Goal: Transaction & Acquisition: Subscribe to service/newsletter

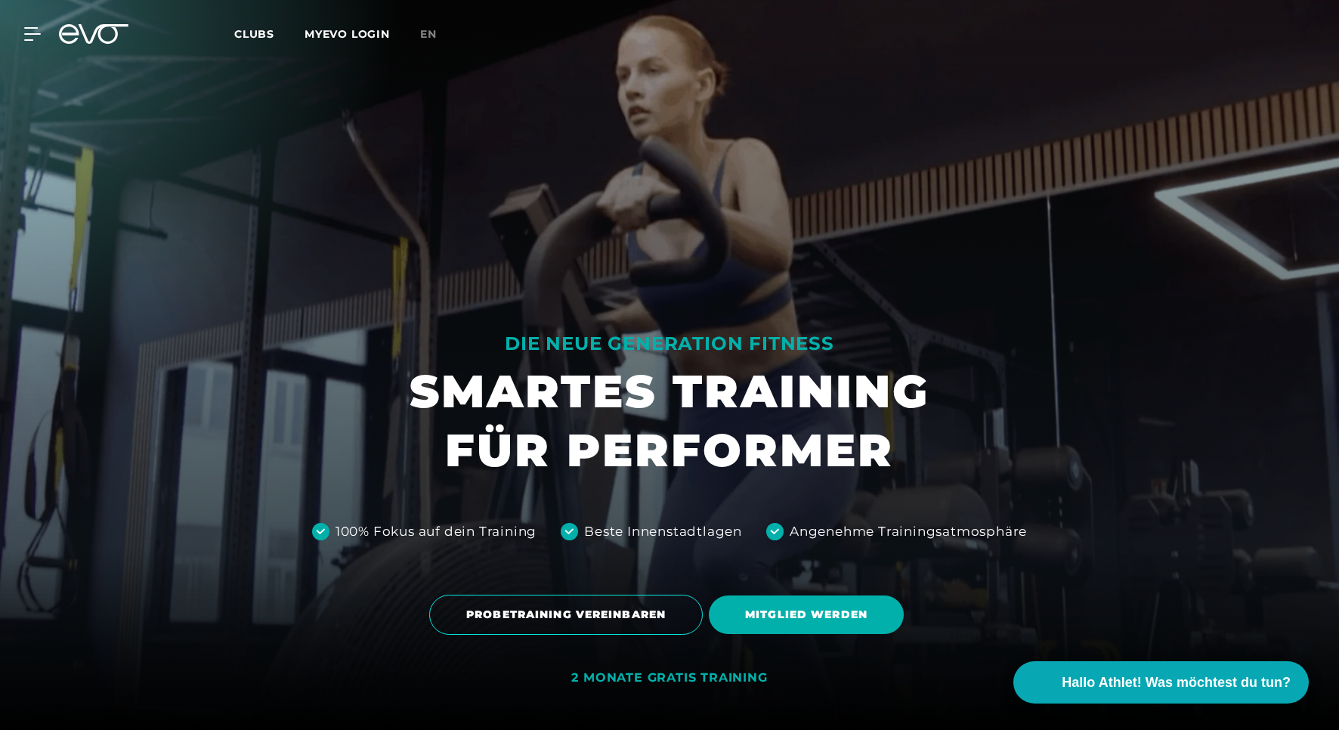
click at [259, 38] on span "Clubs" at bounding box center [254, 34] width 40 height 14
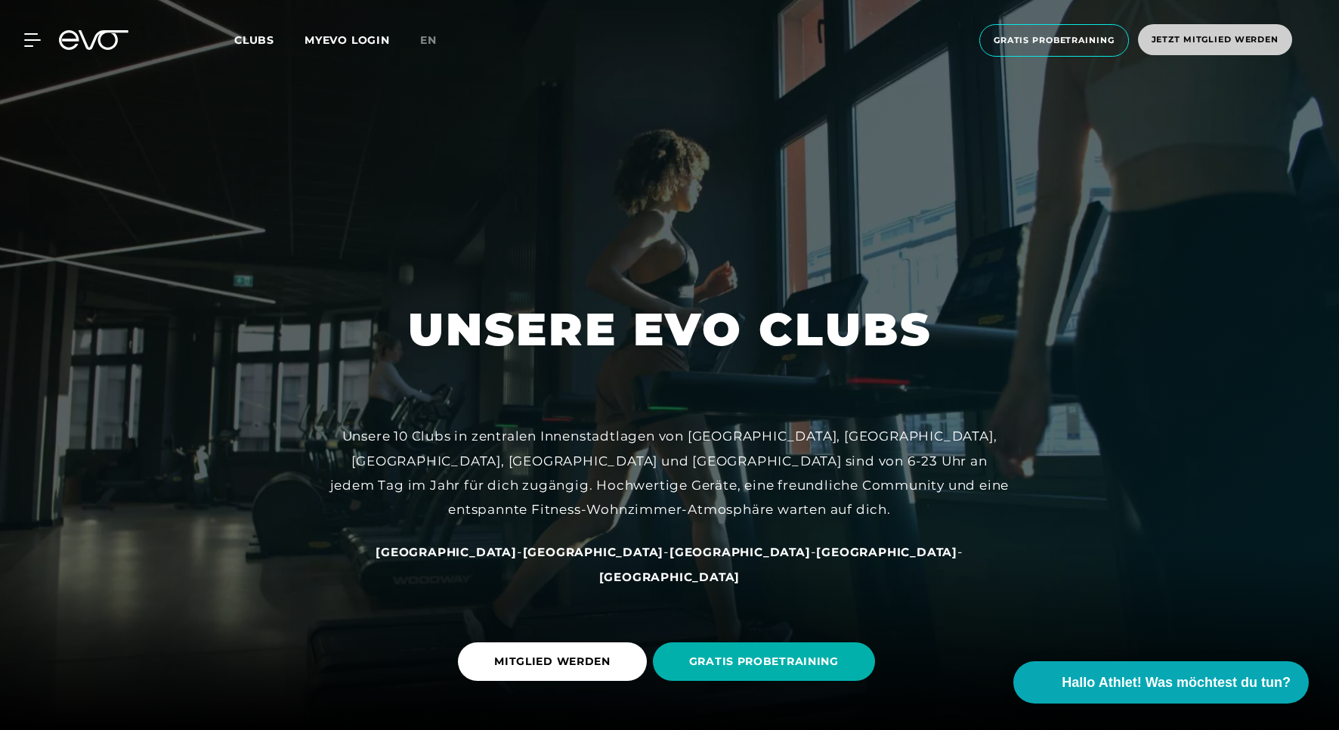
click at [1177, 38] on span "Jetzt Mitglied werden" at bounding box center [1215, 39] width 127 height 13
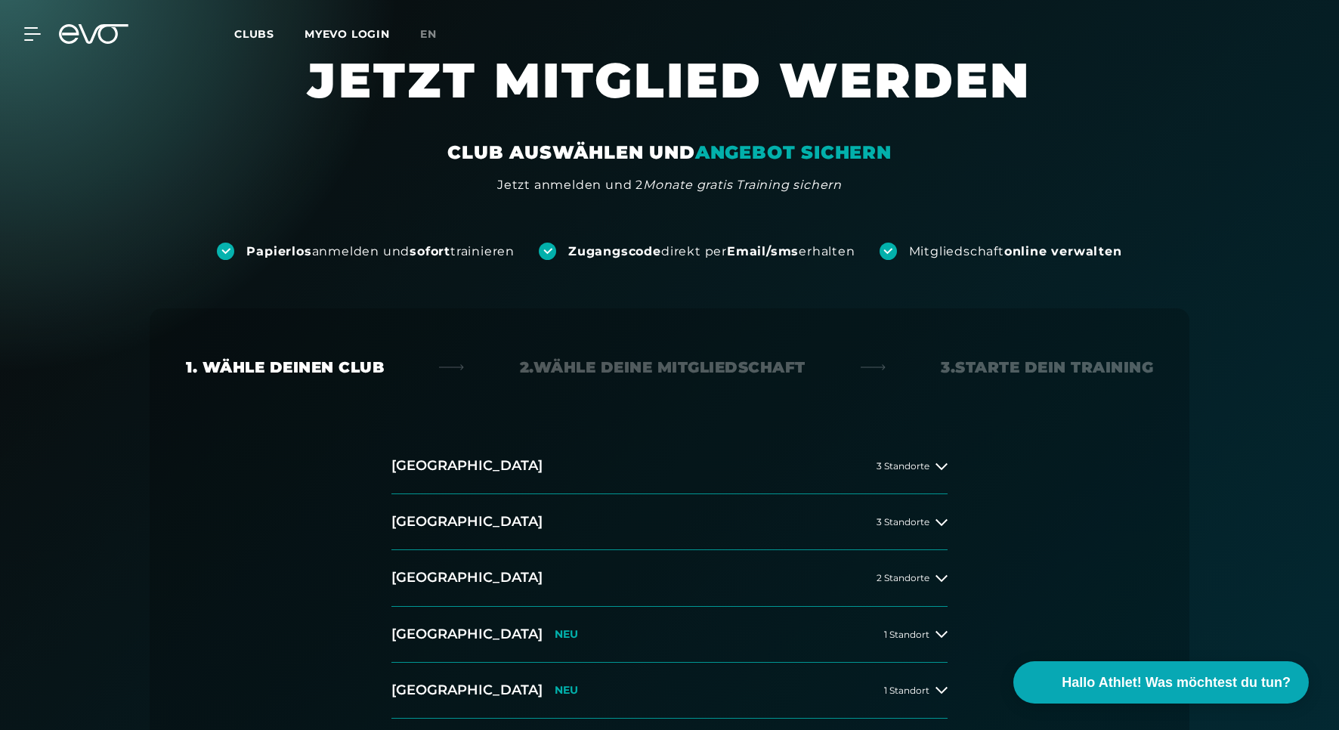
scroll to position [43, 0]
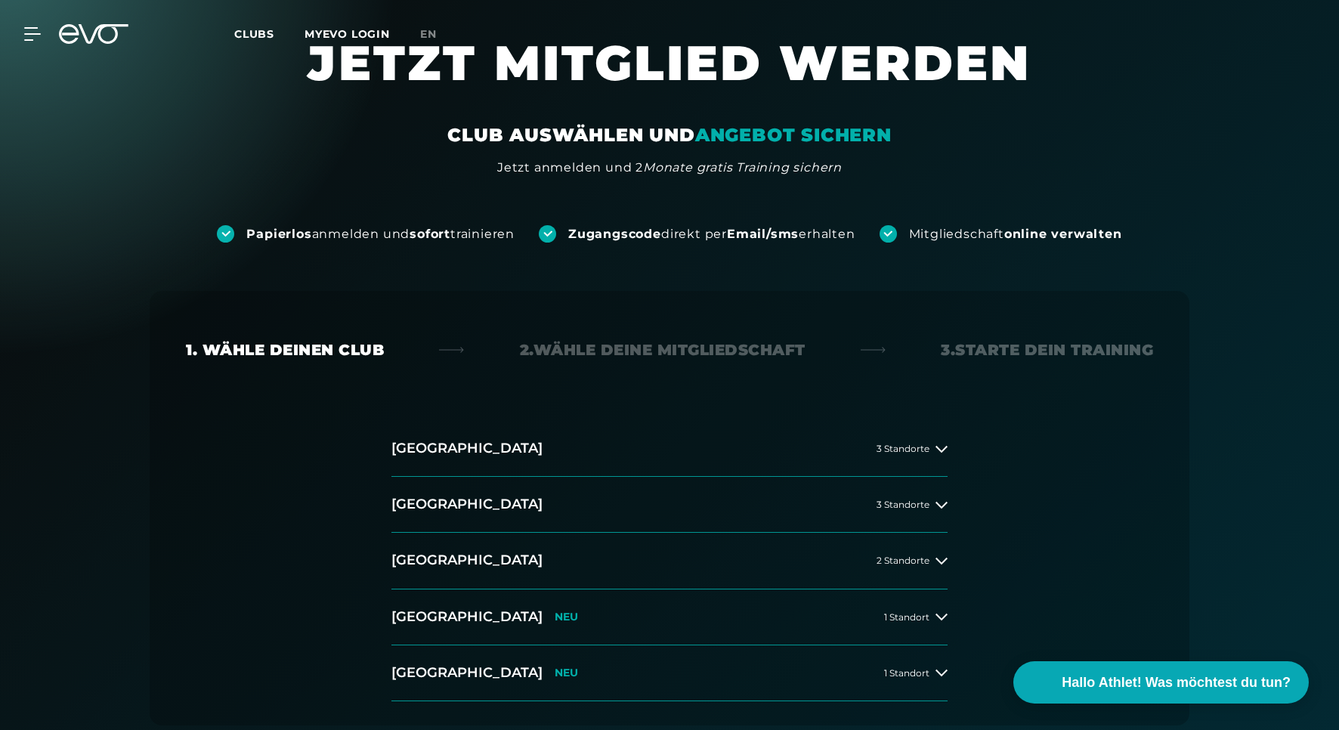
click at [790, 132] on em "ANGEBOT SICHERN" at bounding box center [793, 135] width 196 height 22
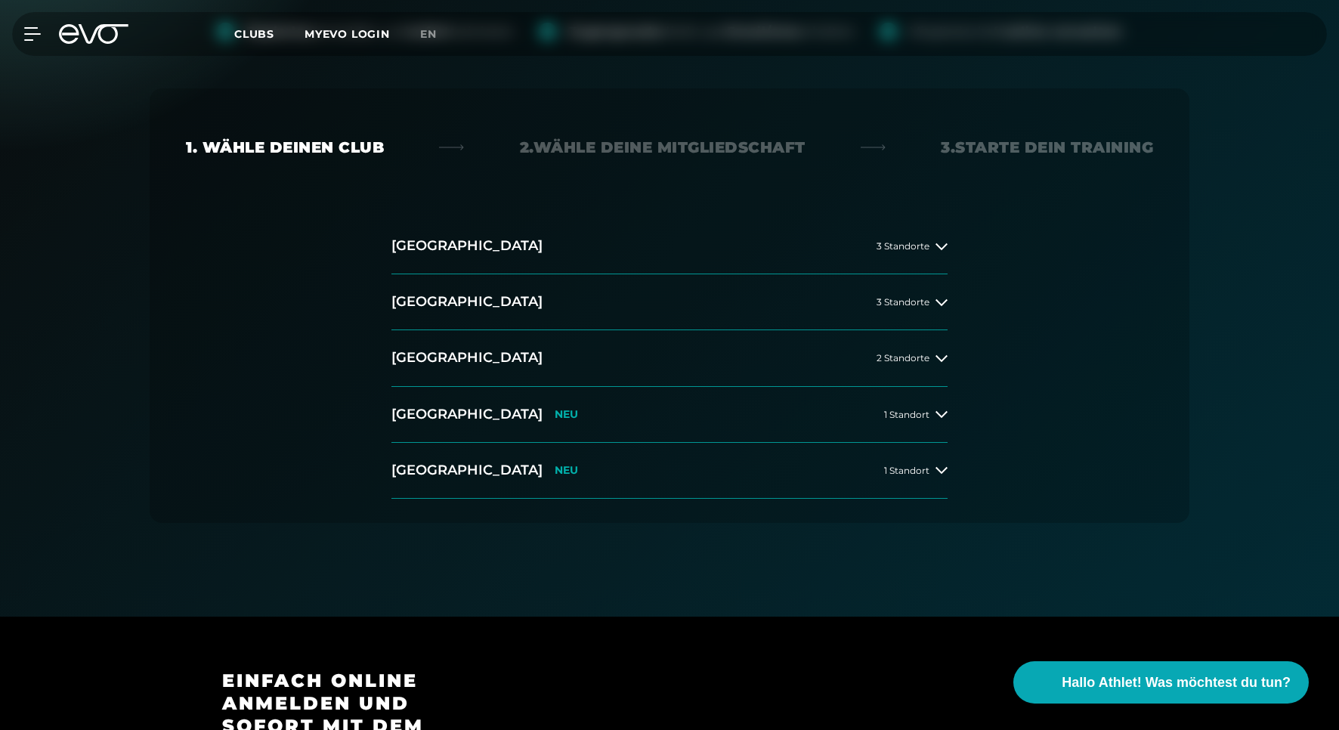
scroll to position [308, 0]
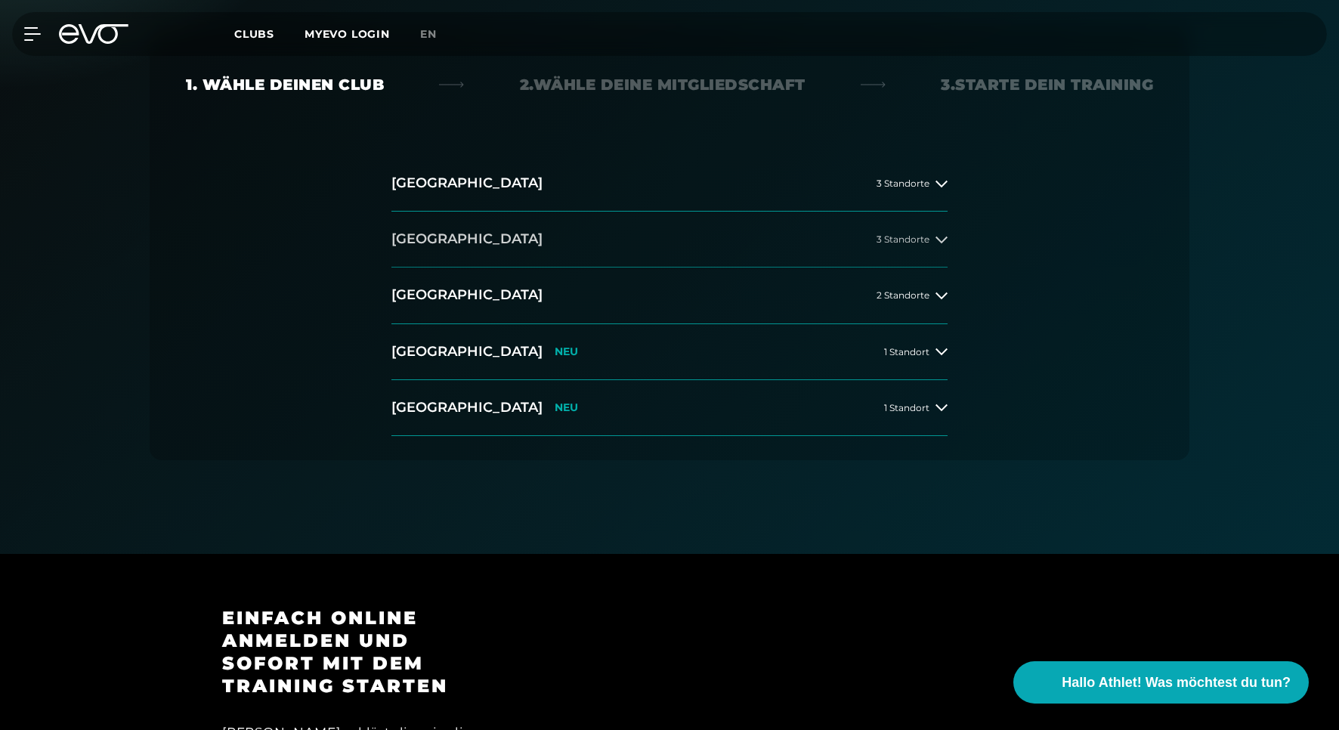
click at [543, 233] on button "[GEOGRAPHIC_DATA] 3 Standorte" at bounding box center [669, 240] width 556 height 56
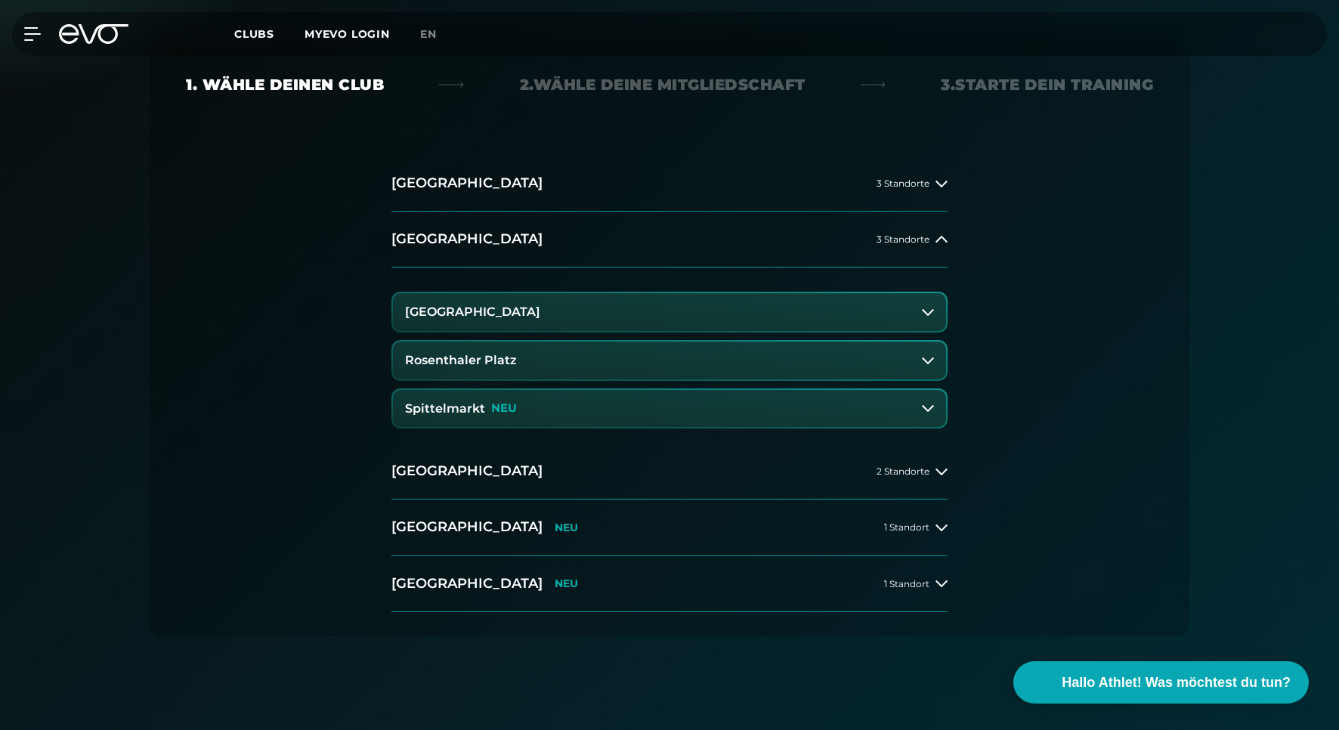
click at [522, 311] on button "[GEOGRAPHIC_DATA]" at bounding box center [669, 312] width 553 height 38
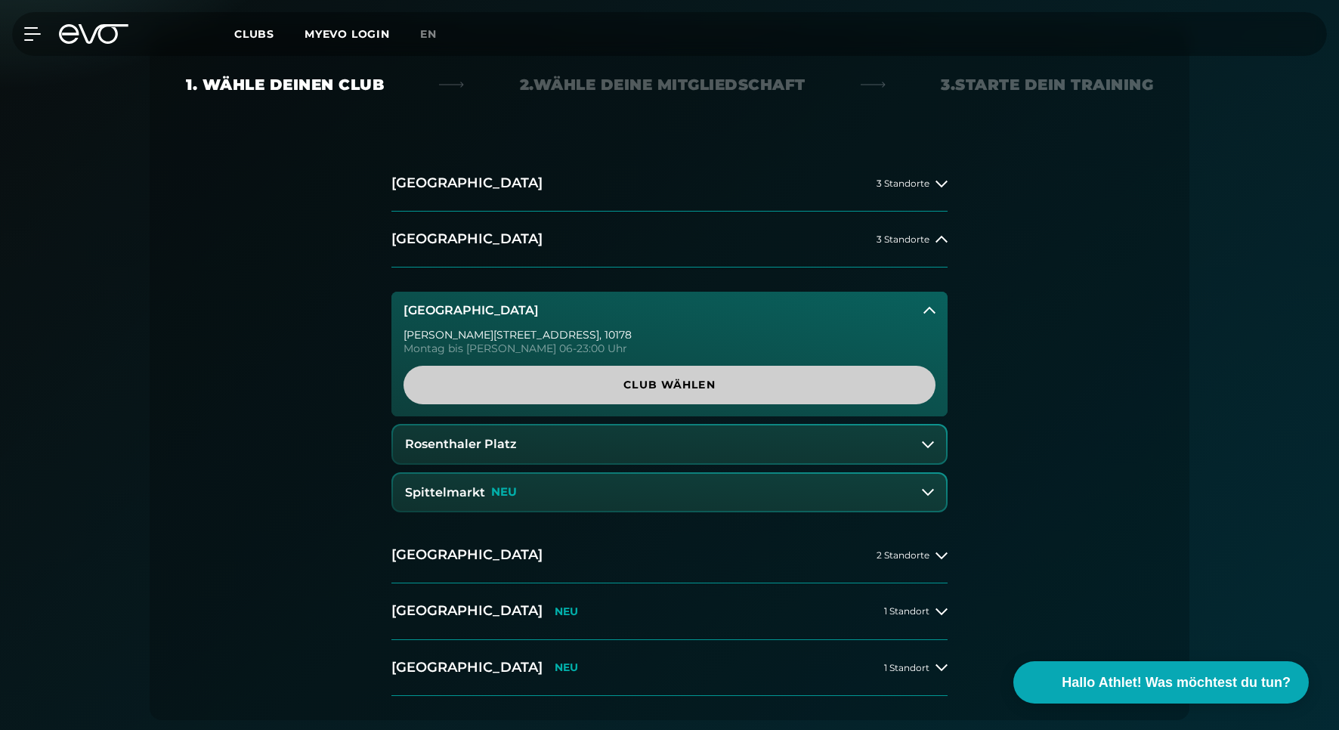
click at [582, 378] on span "Club wählen" at bounding box center [669, 385] width 459 height 16
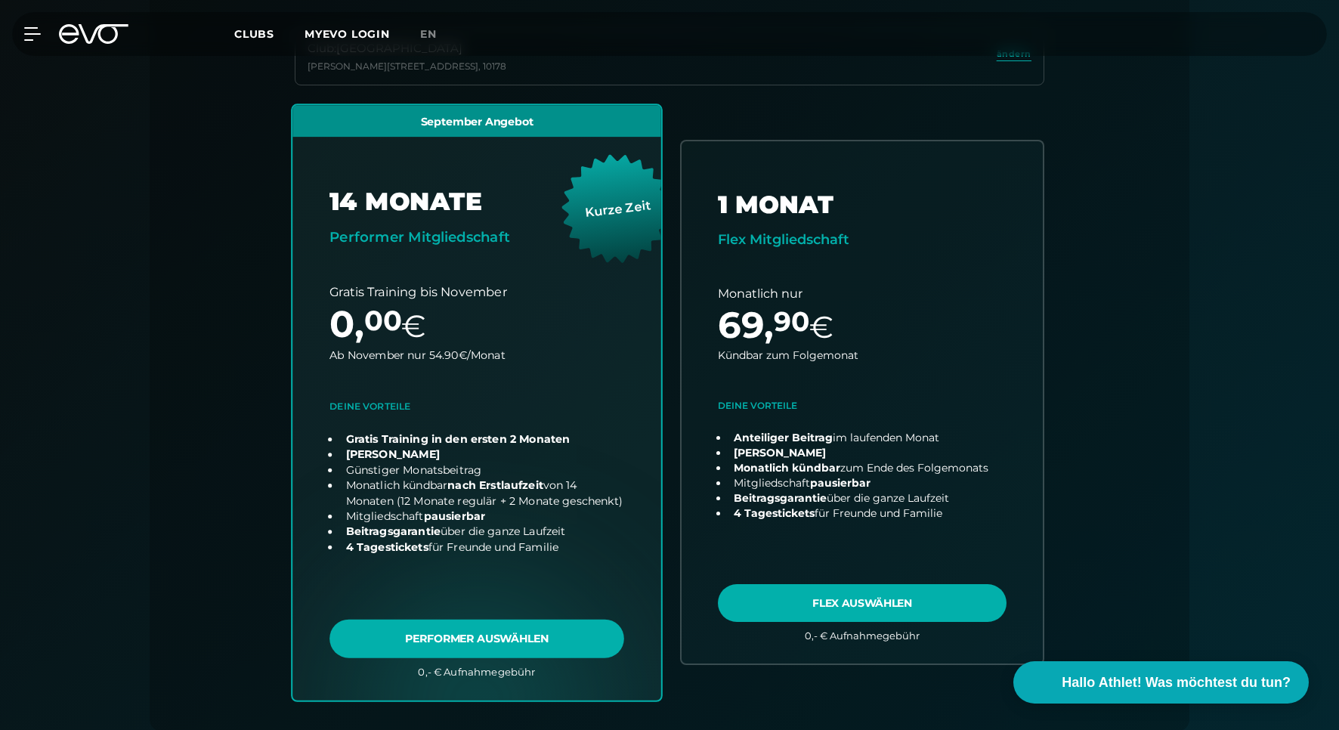
scroll to position [438, 0]
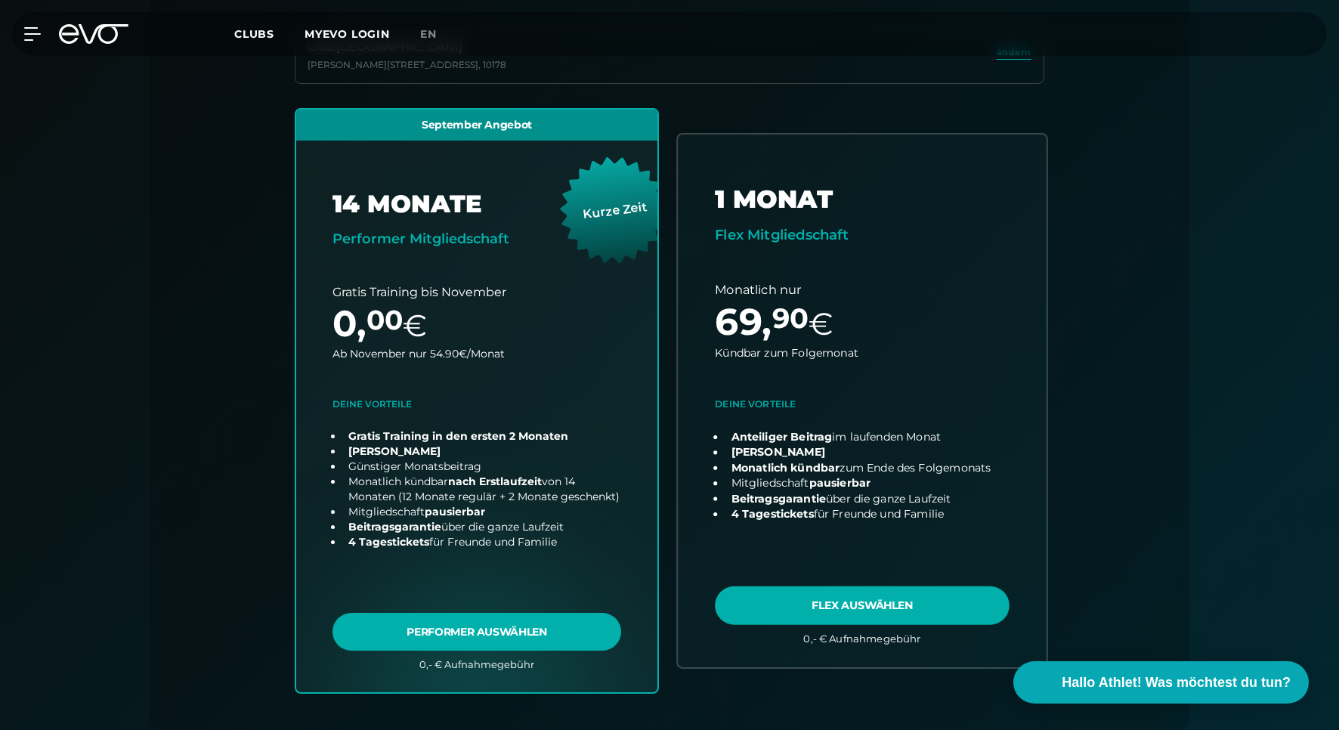
click at [896, 319] on link "choose plan" at bounding box center [862, 401] width 369 height 532
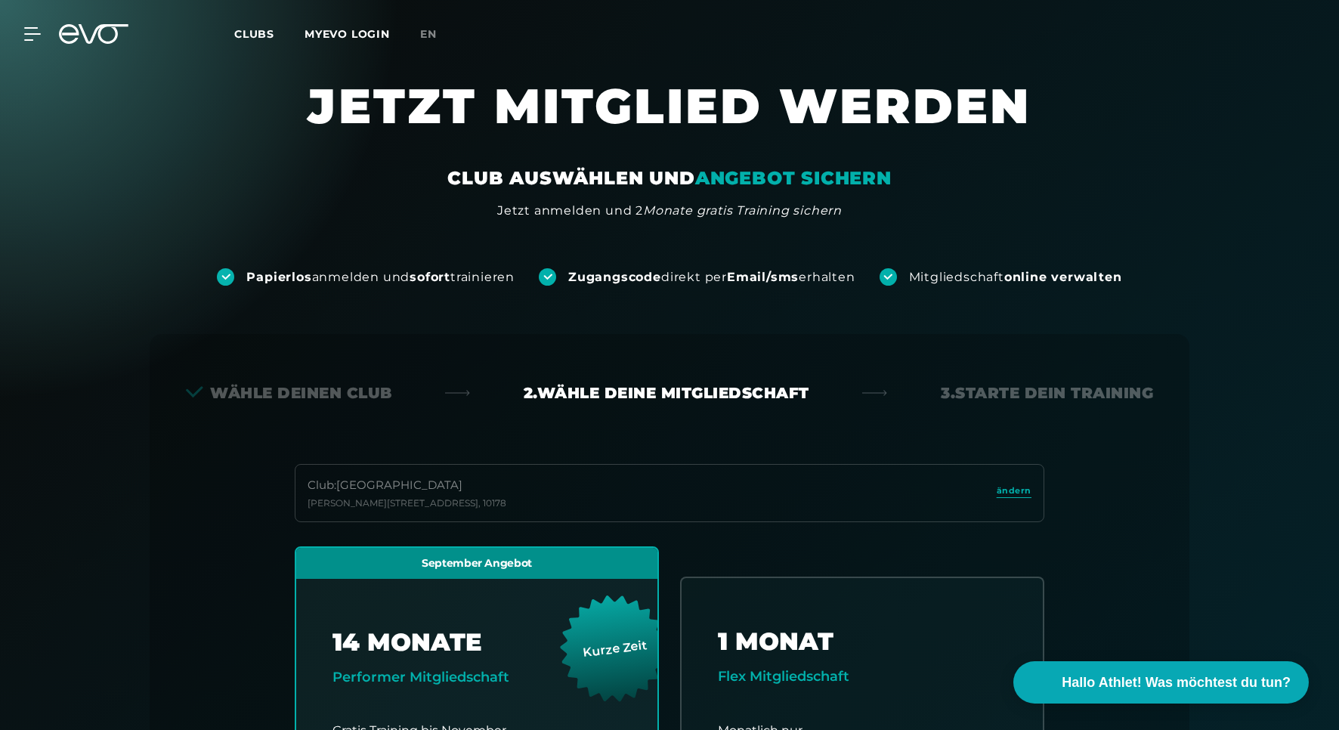
scroll to position [0, 0]
click at [97, 30] on icon at bounding box center [104, 34] width 50 height 20
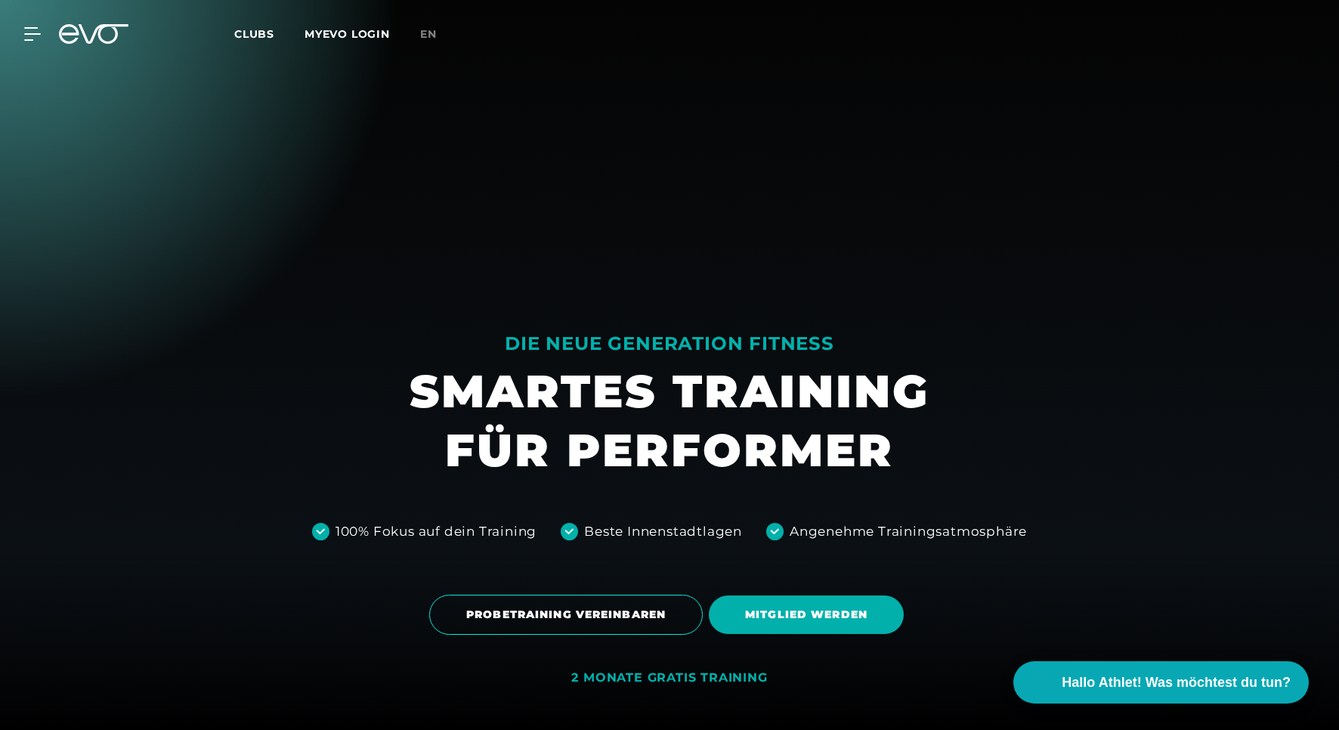
click at [354, 39] on link "MYEVO LOGIN" at bounding box center [347, 34] width 85 height 14
